Goal: Find contact information: Find contact information

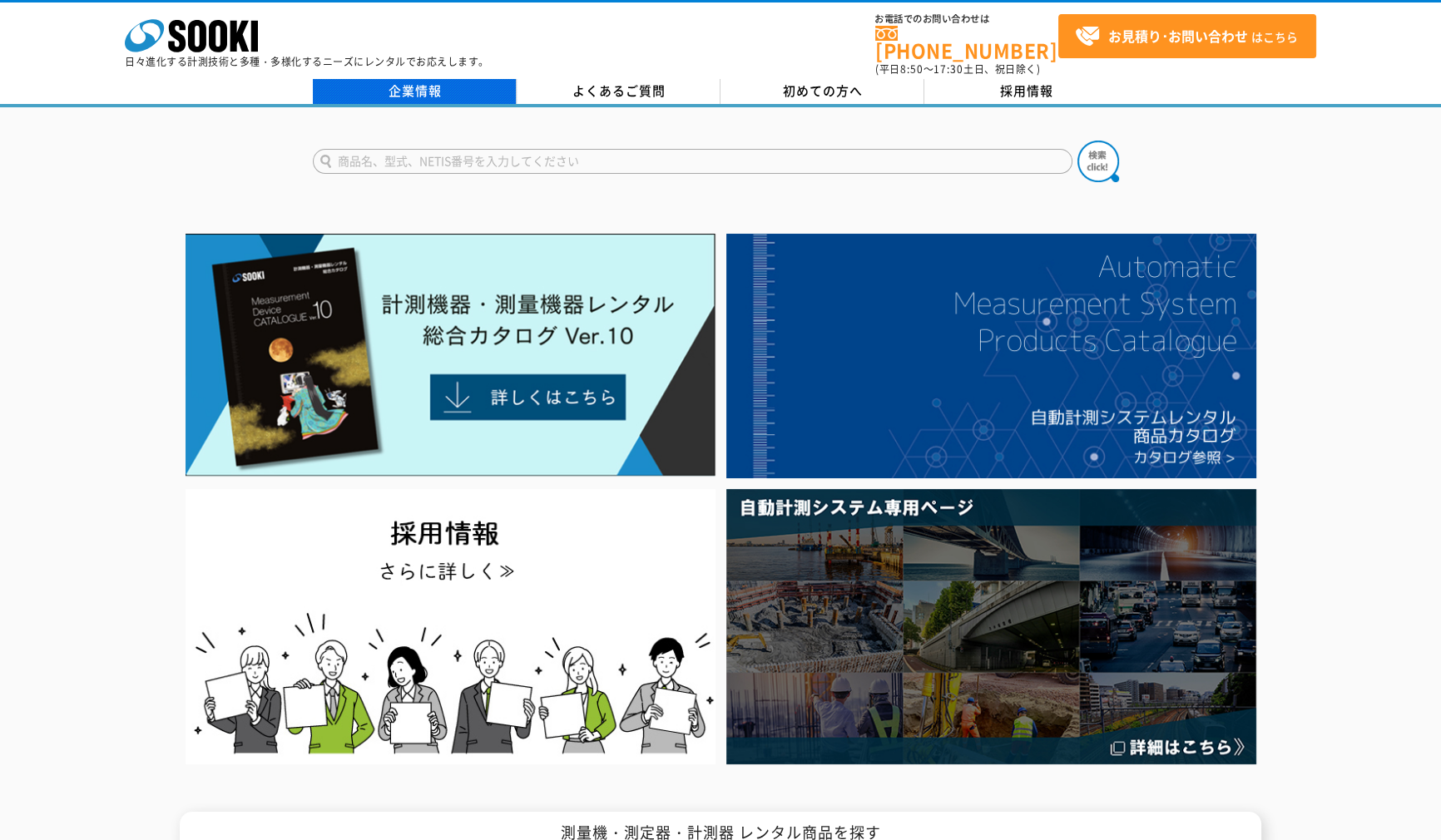
click at [426, 83] on link "企業情報" at bounding box center [415, 91] width 204 height 25
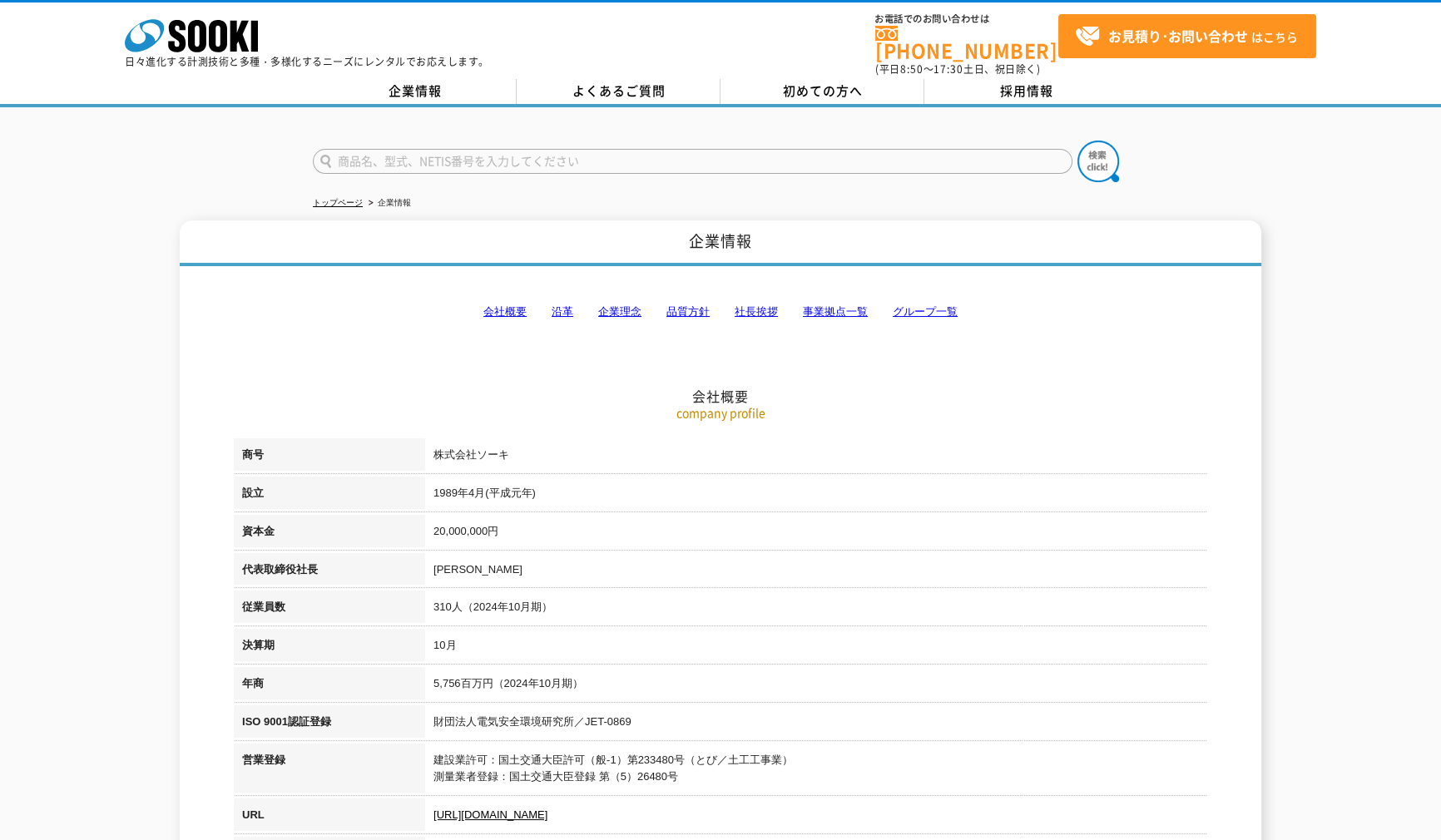
click at [841, 305] on link "事業拠点一覧" at bounding box center [835, 311] width 65 height 12
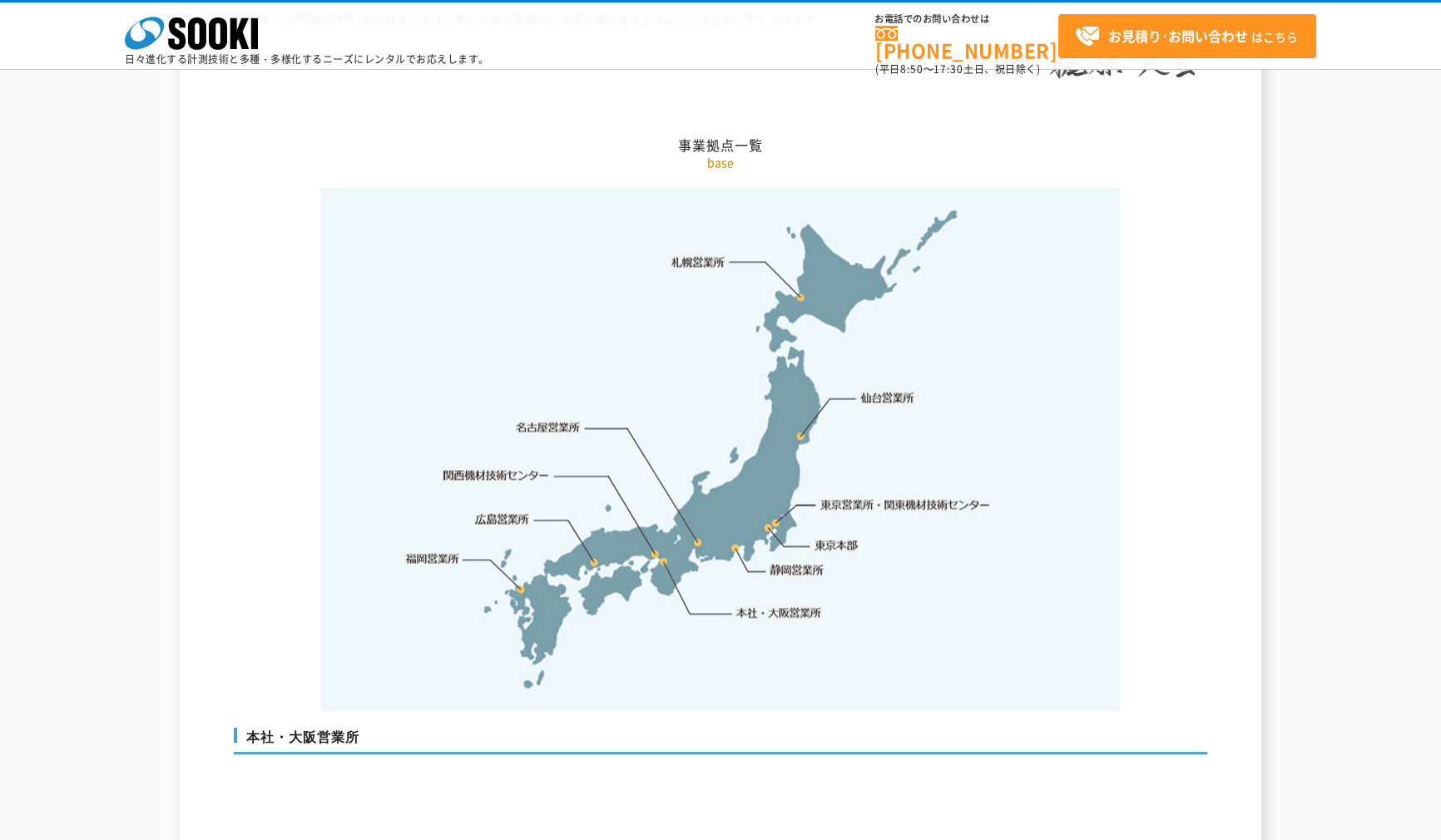
scroll to position [3944, 0]
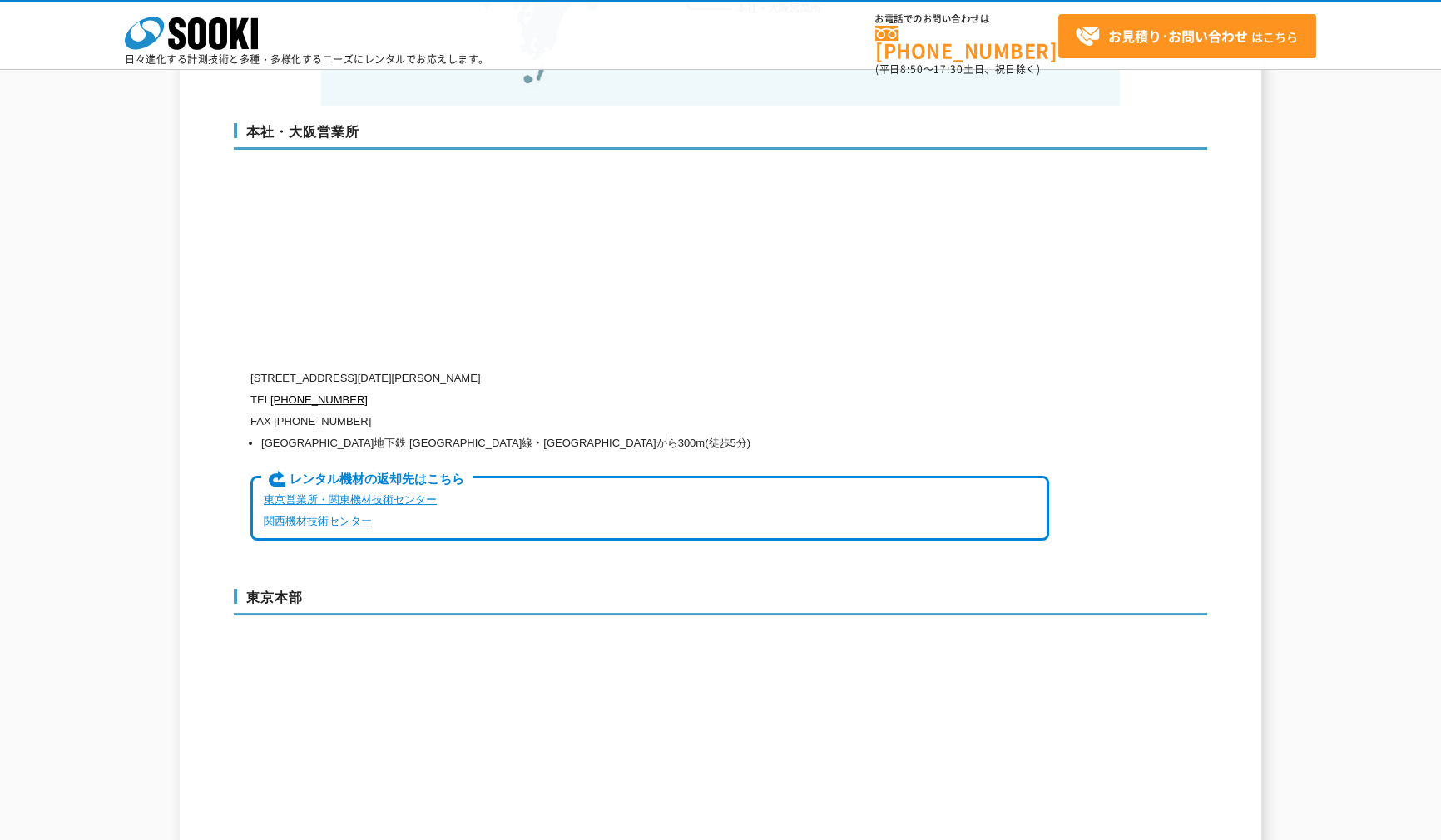
drag, startPoint x: 486, startPoint y: 338, endPoint x: 583, endPoint y: 340, distance: 97.0
click at [583, 368] on p "〒550-0005 大阪府大阪市西区西本町1-15-10 辰野西本町ビル13階" at bounding box center [649, 378] width 799 height 22
copy p "辰野西本町ビル13階"
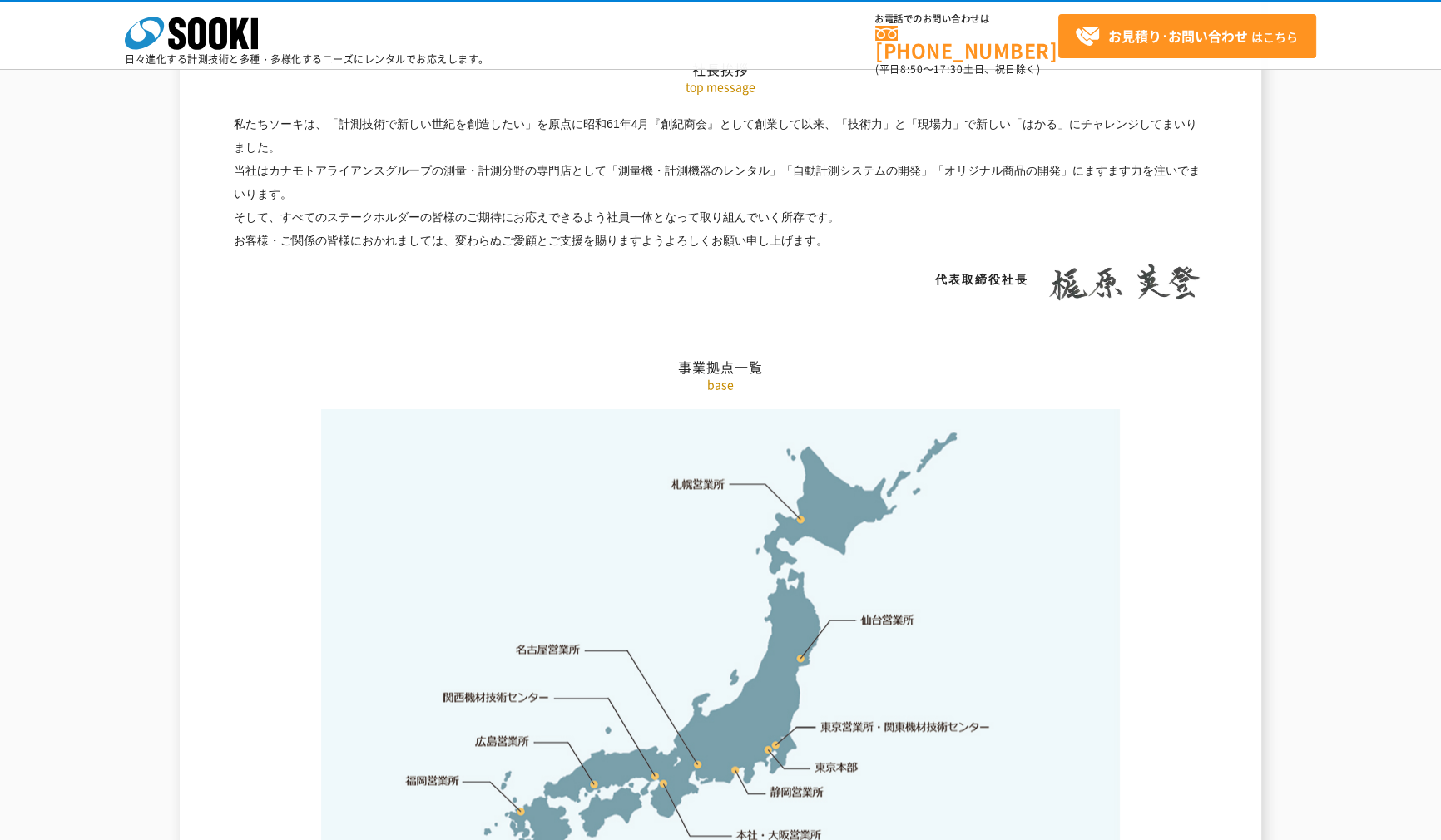
scroll to position [0, 0]
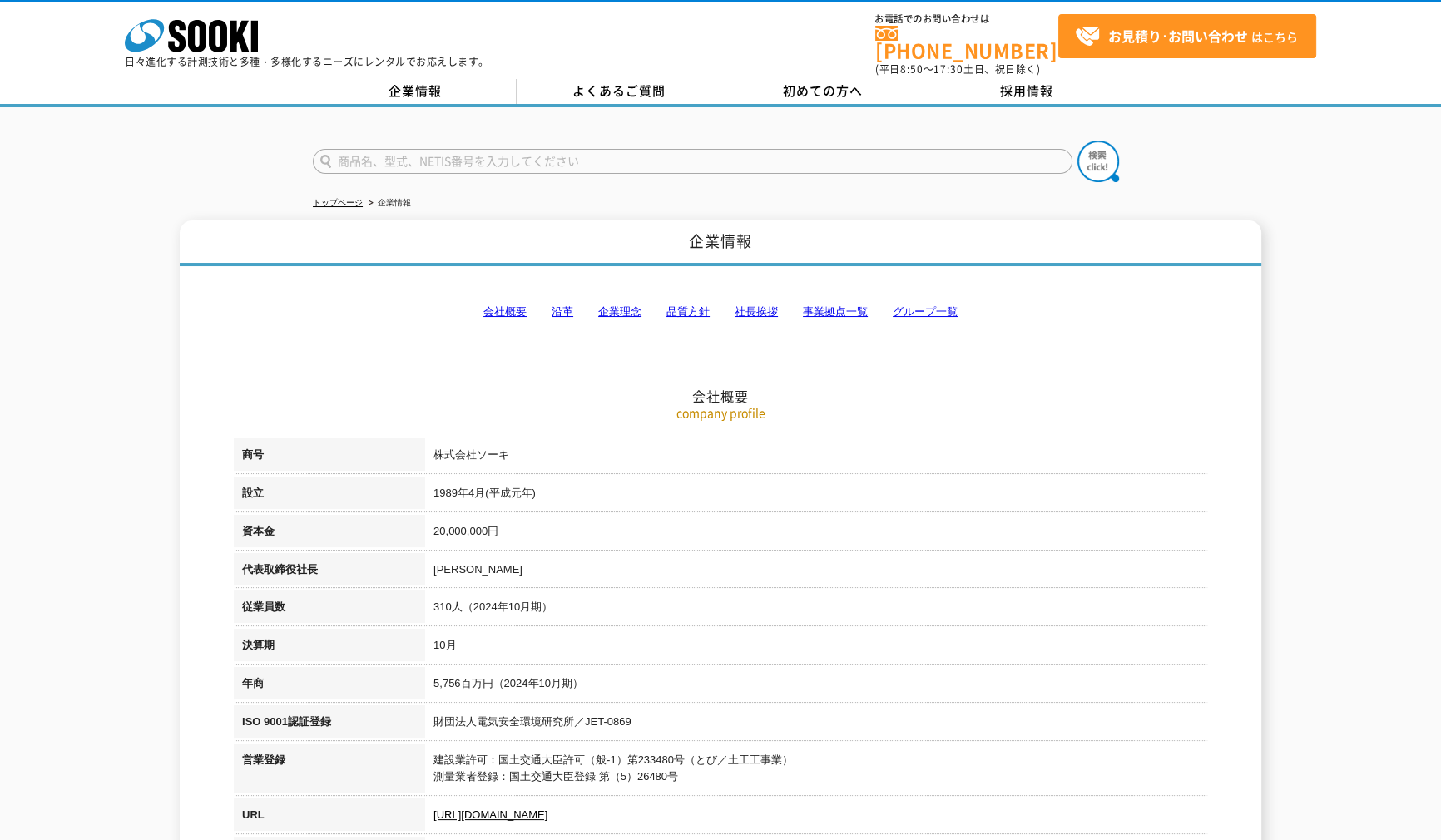
drag, startPoint x: 1216, startPoint y: 670, endPoint x: 1228, endPoint y: -28, distance: 698.1
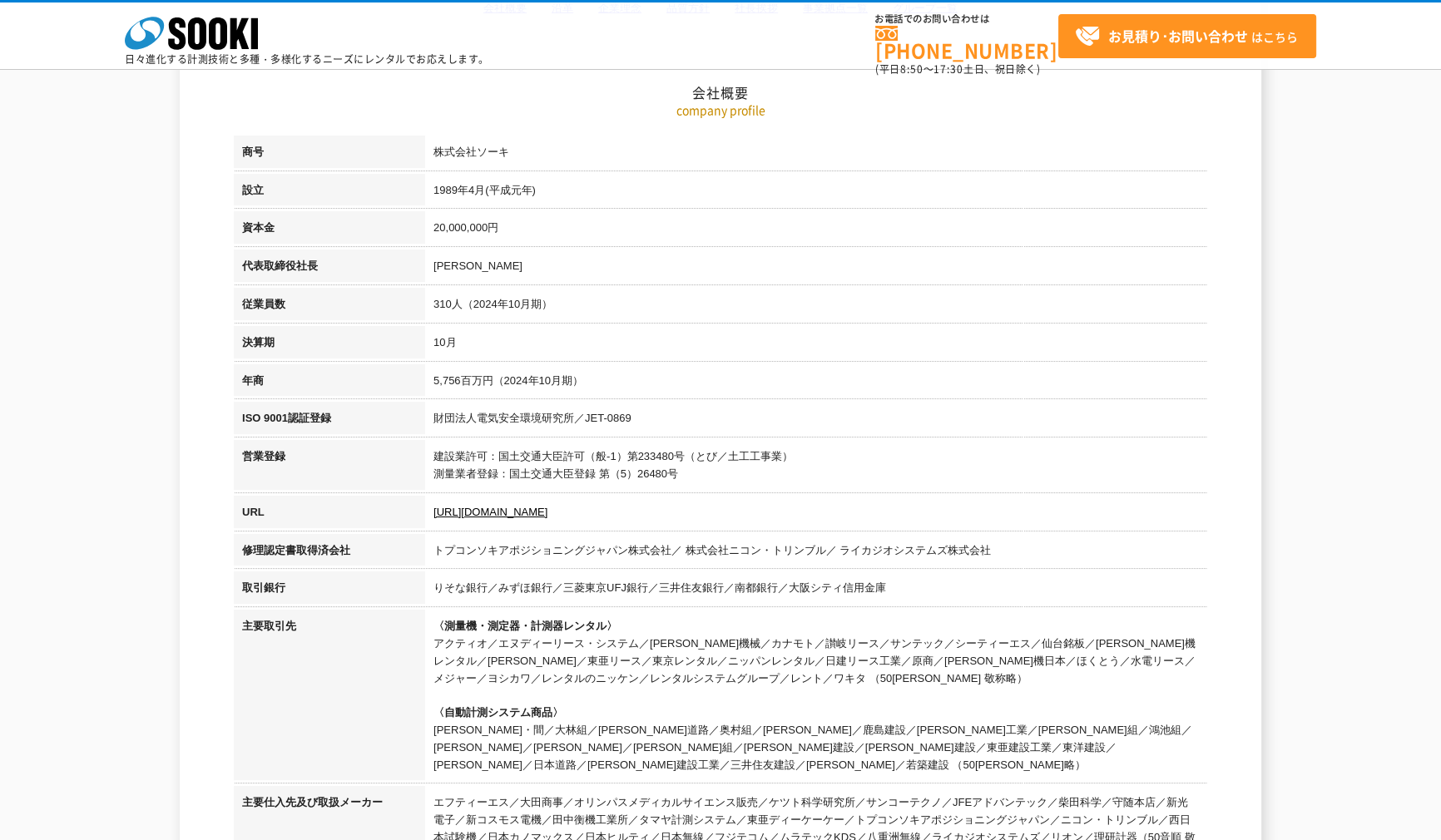
scroll to position [302, 0]
